Goal: Find specific page/section: Find specific page/section

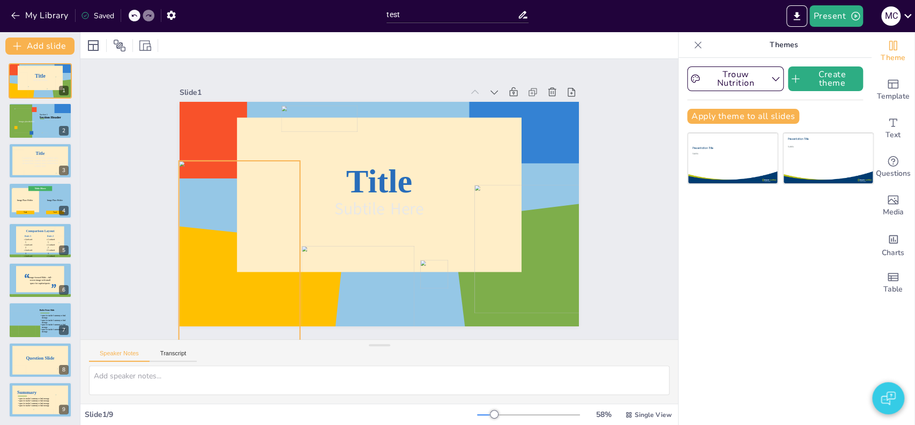
click at [219, 281] on div at bounding box center [239, 252] width 121 height 182
click at [94, 78] on div "Slide 1 Title Subtile Here Slide 2 Section Header Image placeholder Section 1 S…" at bounding box center [379, 199] width 598 height 280
click at [16, 21] on button "My Library" at bounding box center [40, 15] width 65 height 17
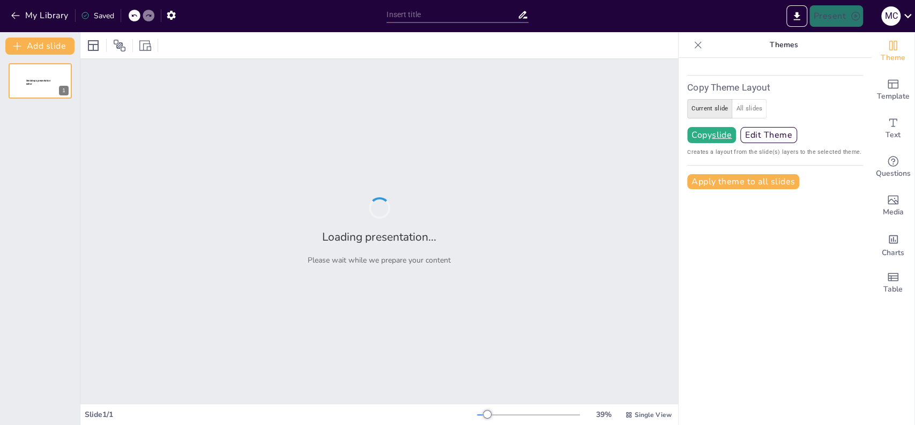
type input "test"
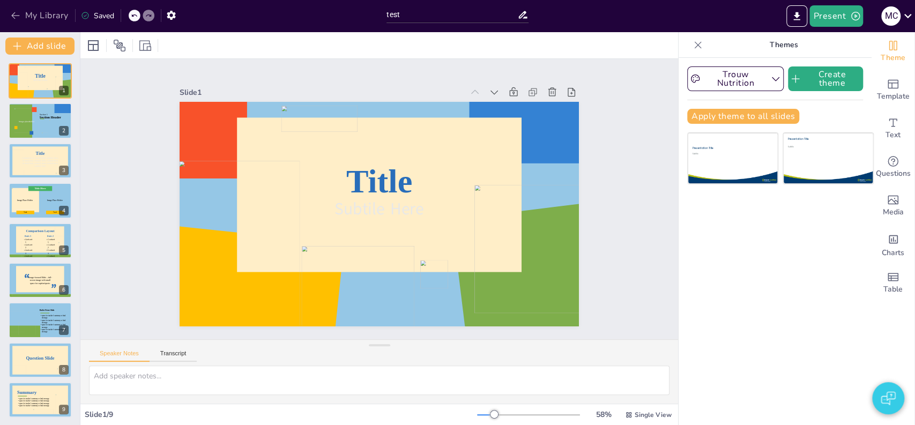
click at [47, 13] on button "My Library" at bounding box center [40, 15] width 65 height 17
